Goal: Information Seeking & Learning: Compare options

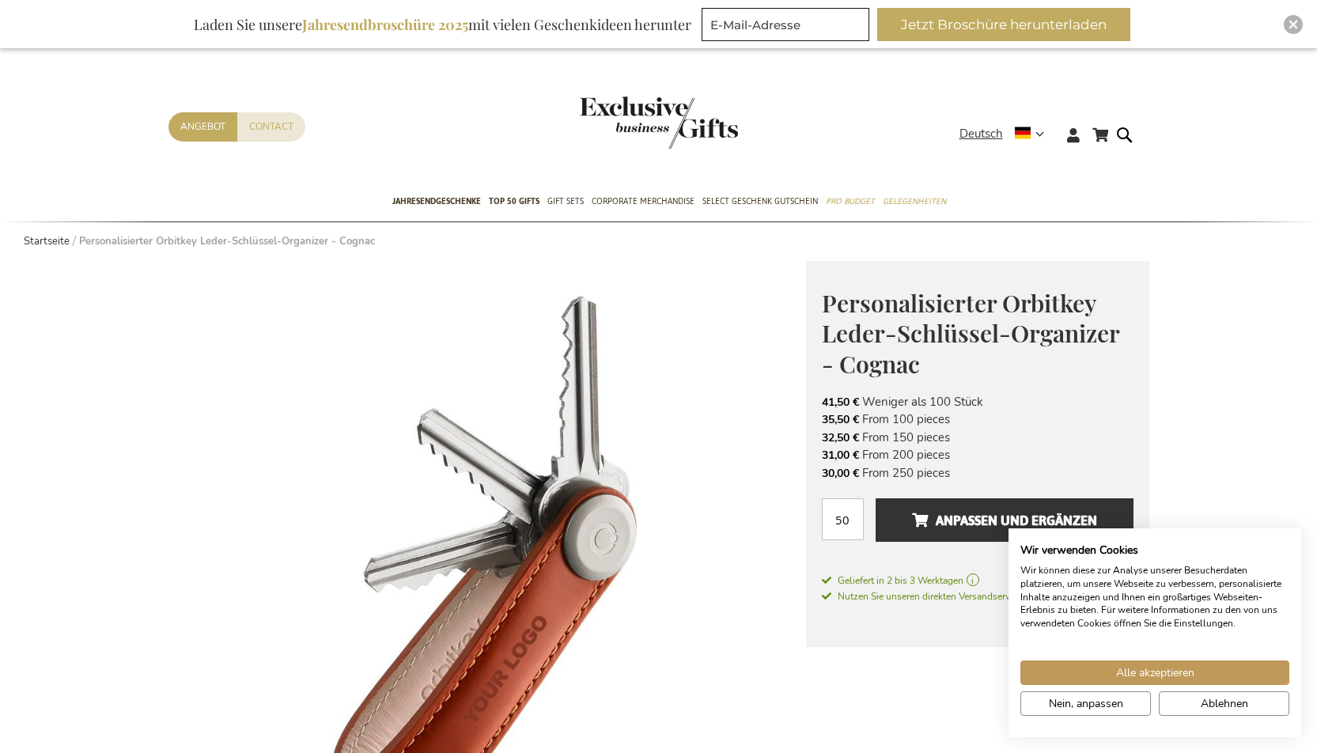
click at [123, 243] on strong "Personalisierter Orbitkey Leder-Schlüssel-Organizer - Cognac" at bounding box center [227, 241] width 296 height 14
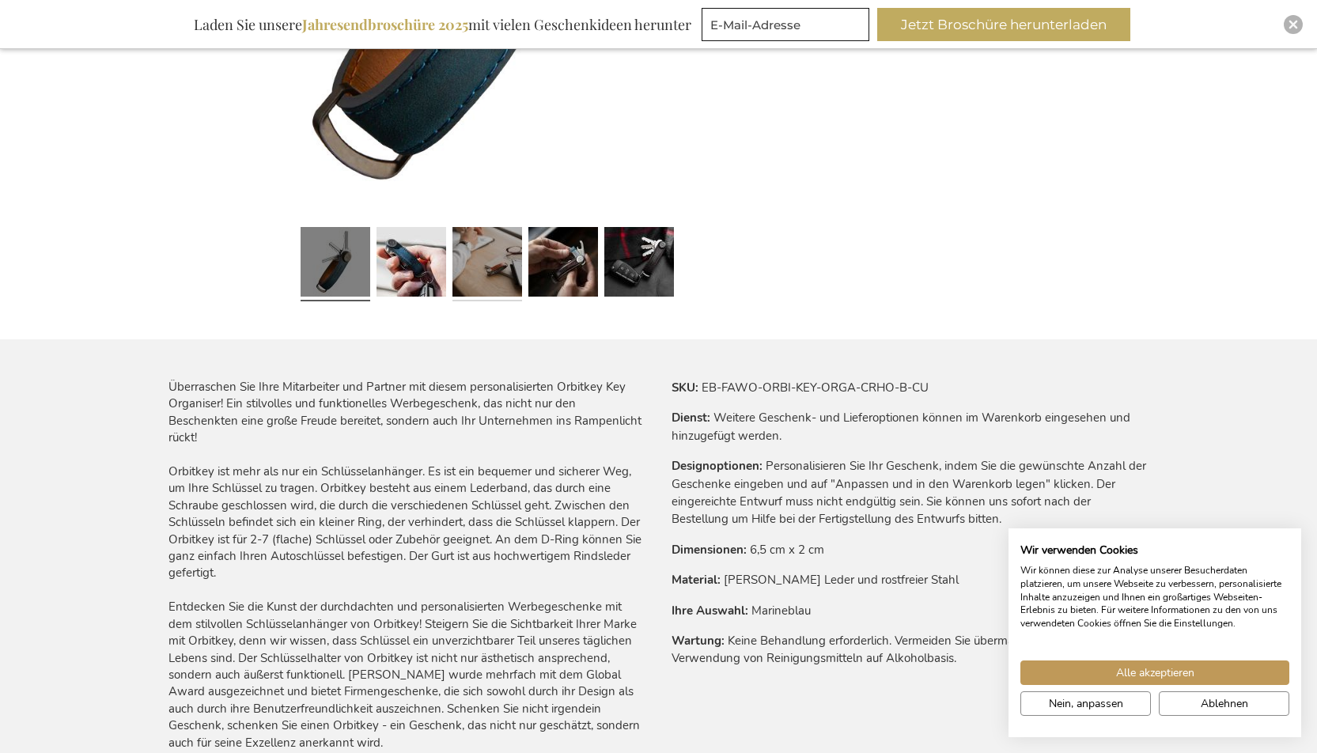
scroll to position [683, 3]
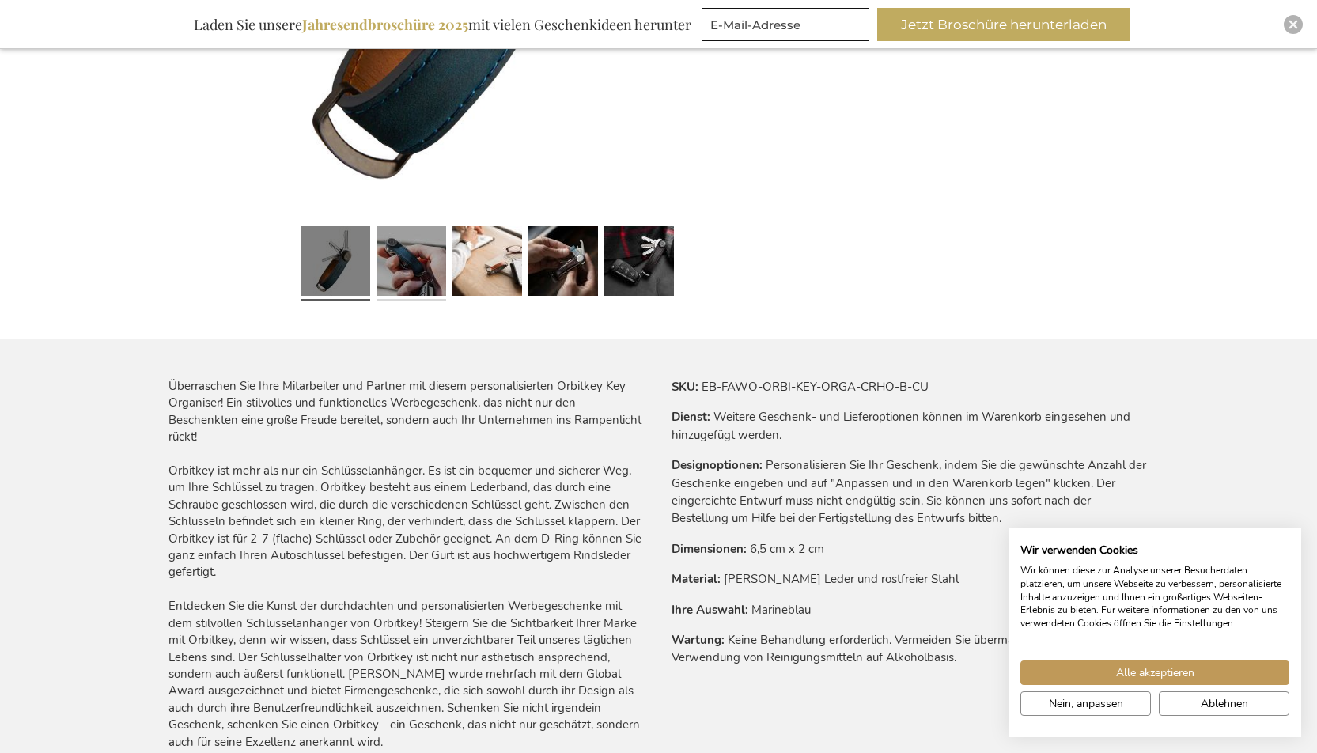
click at [400, 266] on link at bounding box center [412, 263] width 70 height 87
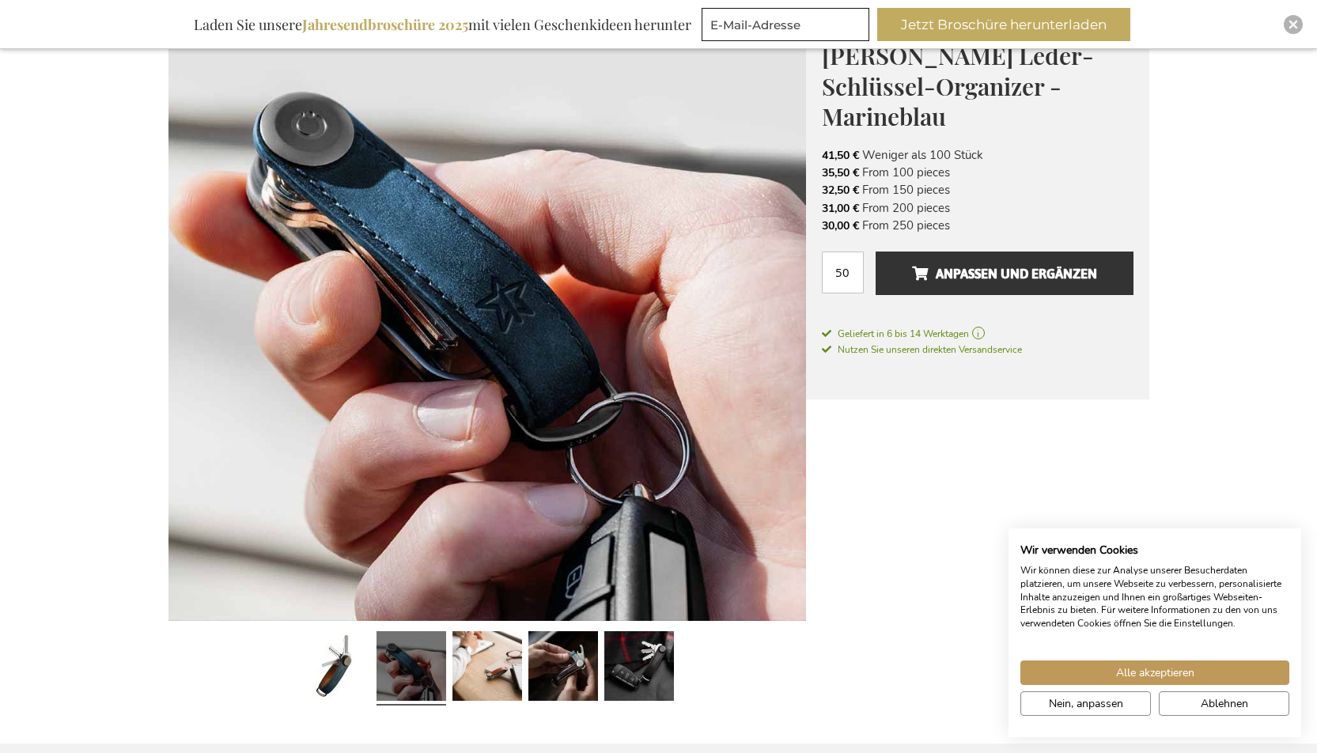
scroll to position [264, 4]
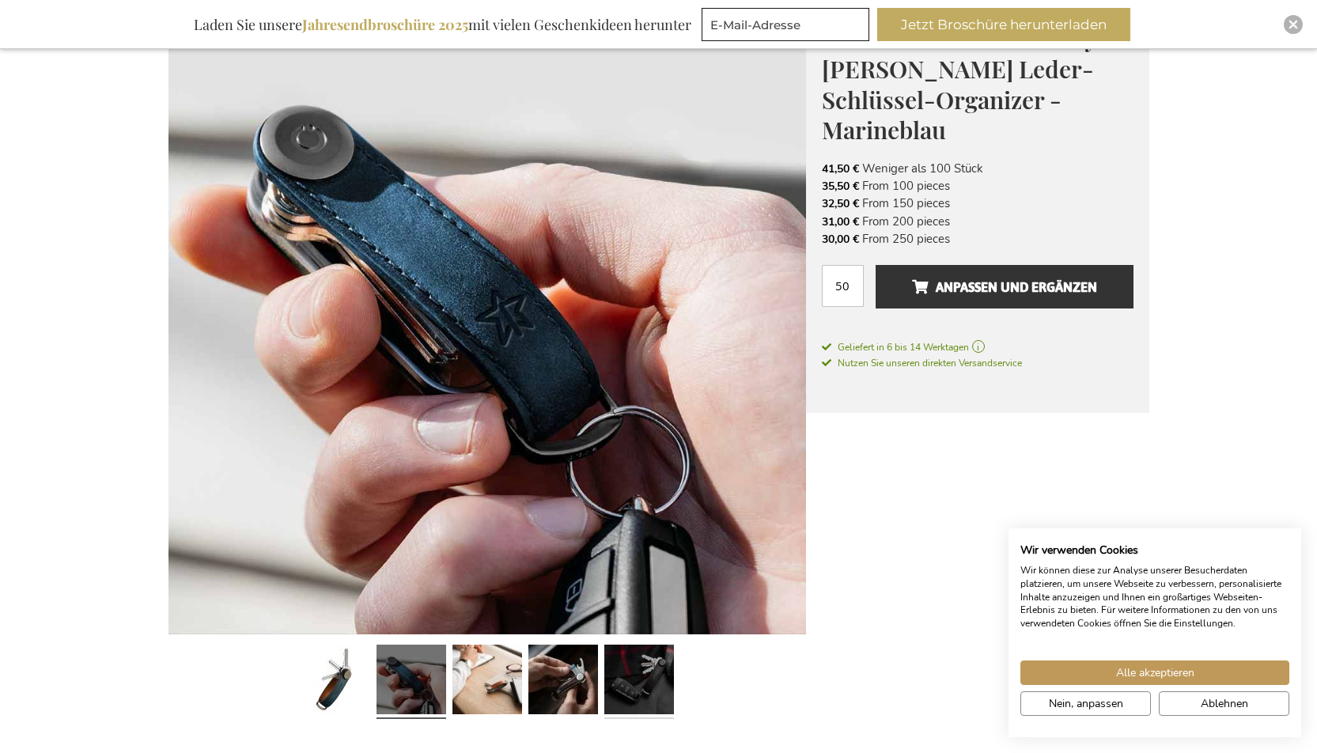
click at [640, 672] on link at bounding box center [640, 682] width 70 height 87
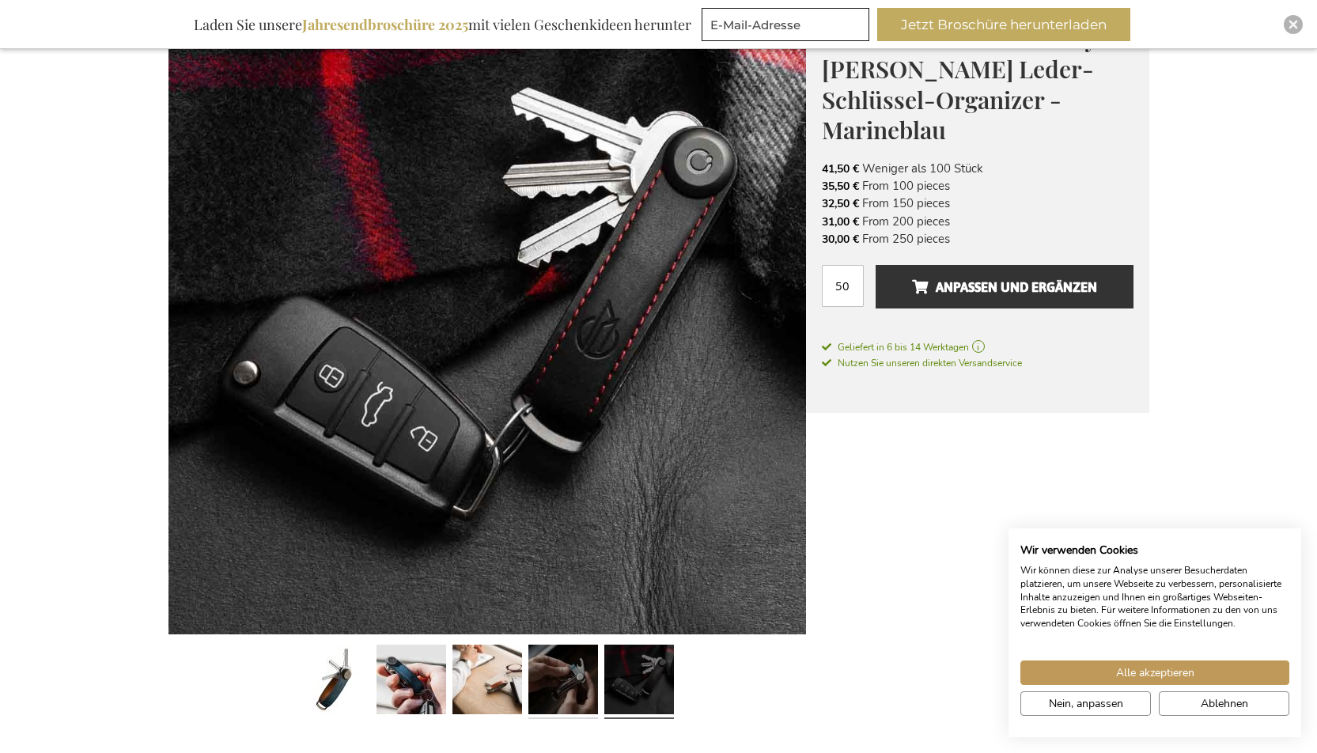
click at [558, 681] on link at bounding box center [564, 682] width 70 height 87
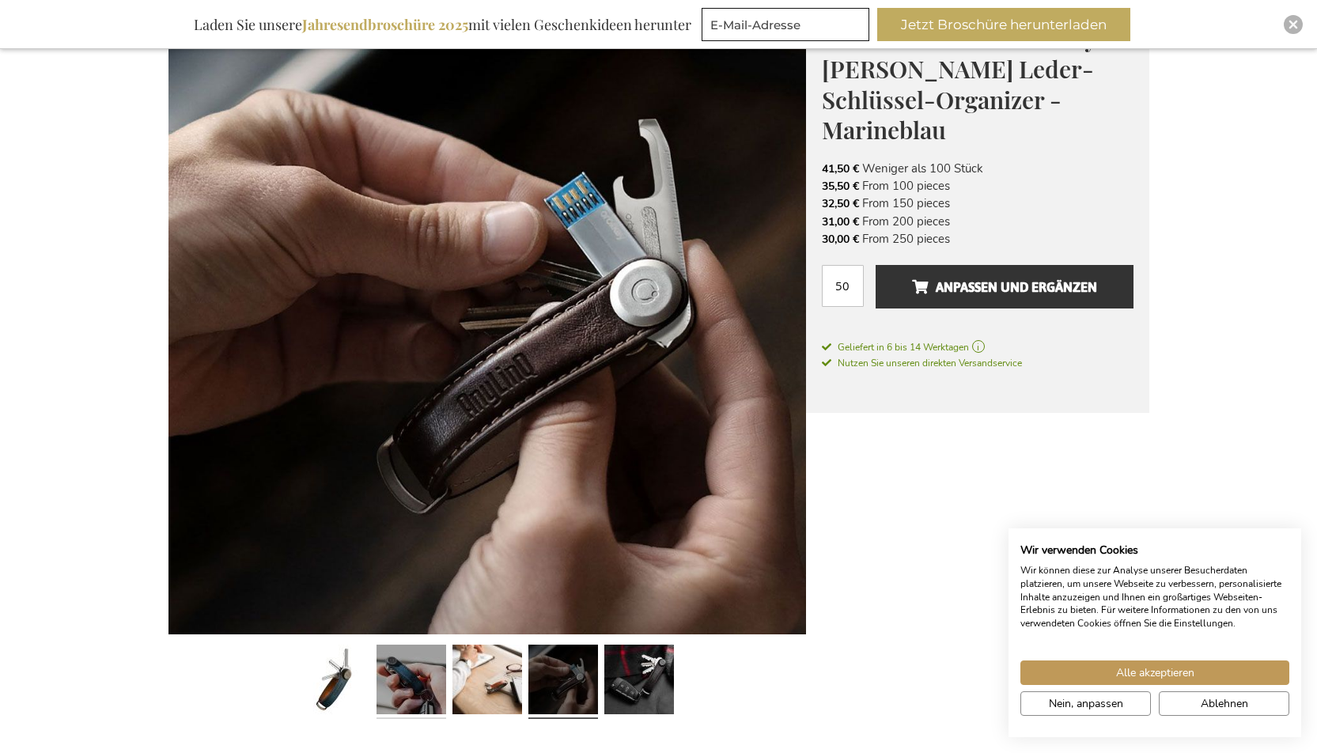
click at [404, 671] on link at bounding box center [412, 682] width 70 height 87
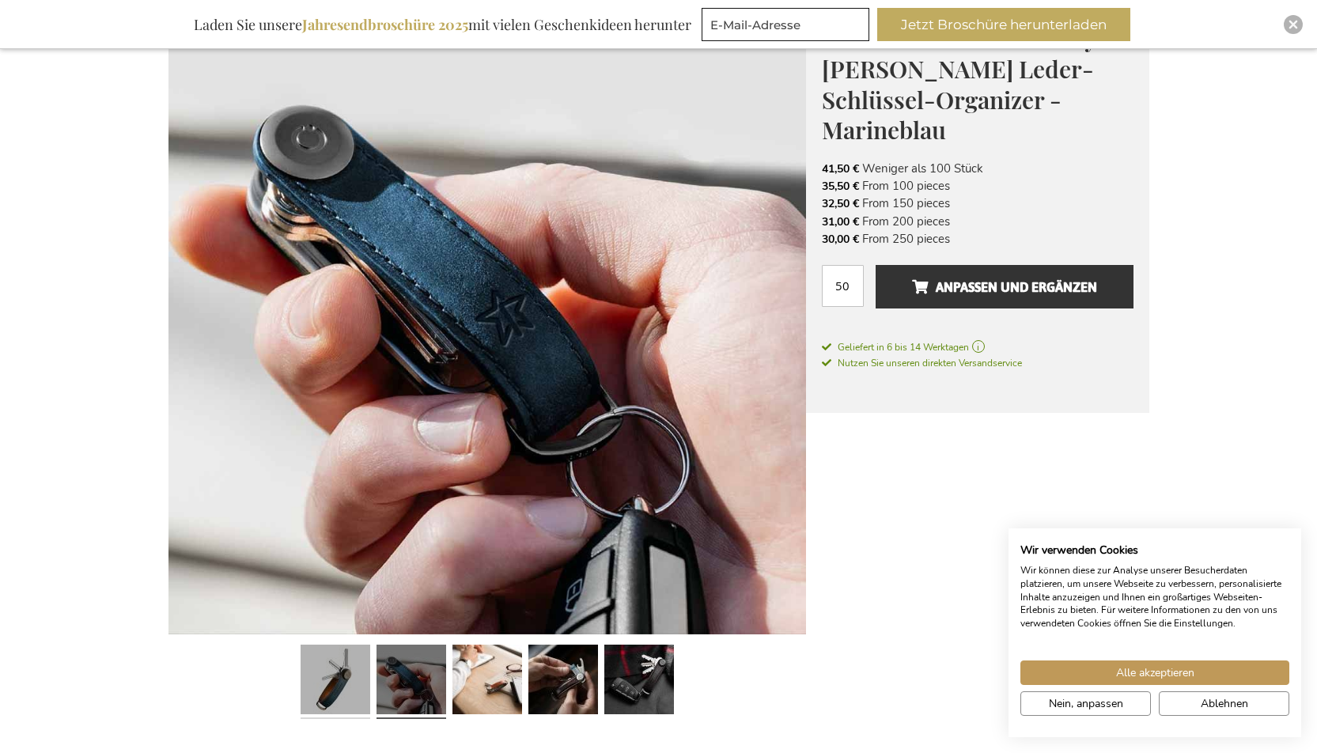
click at [333, 675] on link at bounding box center [336, 682] width 70 height 87
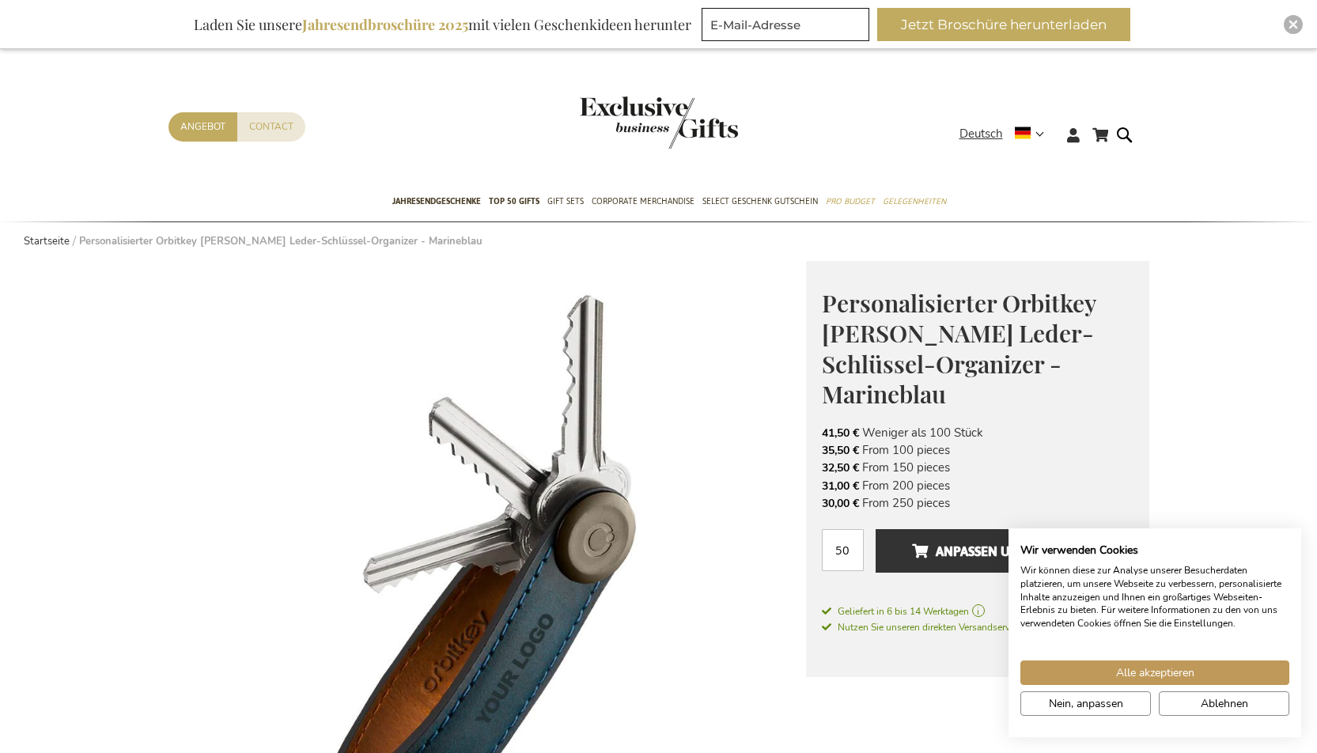
scroll to position [0, 4]
